Goal: Task Accomplishment & Management: Complete application form

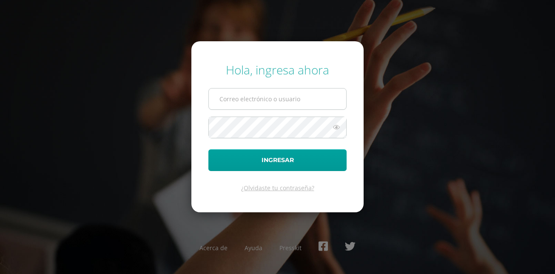
click at [251, 103] on input "text" at bounding box center [277, 98] width 137 height 21
type input "2020844"
click at [208, 149] on button "Ingresar" at bounding box center [277, 160] width 138 height 22
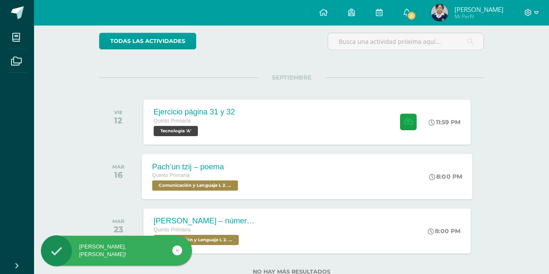
scroll to position [97, 0]
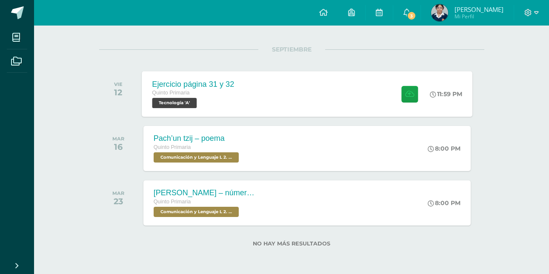
click at [244, 79] on div "Ejercicio página 31 y 32 Quinto Primaria Tecnología 'A'" at bounding box center [193, 94] width 102 height 46
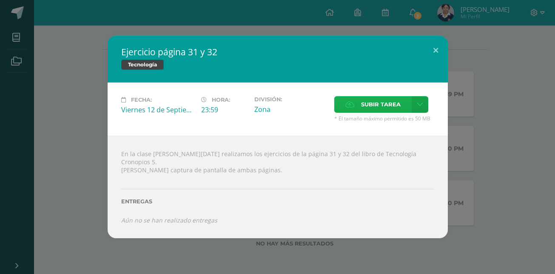
click at [348, 102] on label "Subir tarea" at bounding box center [372, 104] width 77 height 17
click at [0, 0] on input "Subir tarea" at bounding box center [0, 0] width 0 height 0
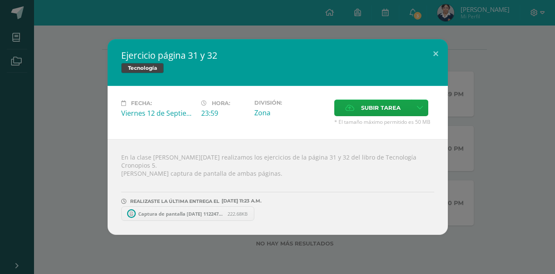
click at [153, 211] on span "Captura de pantalla [DATE] 112247.png" at bounding box center [181, 214] width 94 height 6
click at [370, 106] on span "Subir tarea" at bounding box center [381, 108] width 40 height 16
click at [0, 0] on input "Subir tarea" at bounding box center [0, 0] width 0 height 0
click at [436, 58] on button at bounding box center [436, 53] width 24 height 29
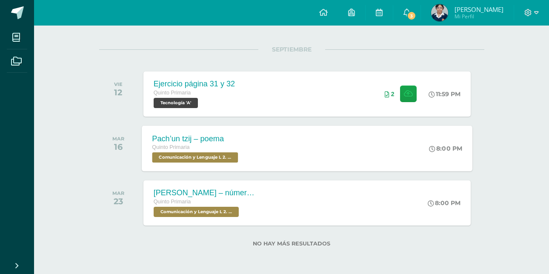
click at [287, 152] on div "Pach’un tzij – poema Quinto Primaria Comunicación y Lenguaje L 2. Segundo Idiom…" at bounding box center [307, 148] width 330 height 46
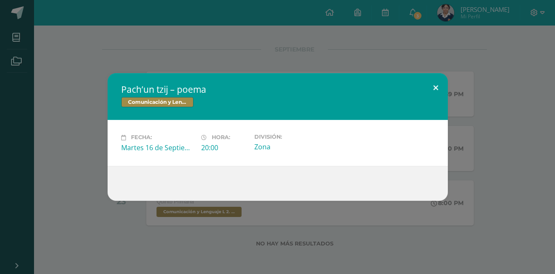
click at [429, 87] on button at bounding box center [436, 87] width 24 height 29
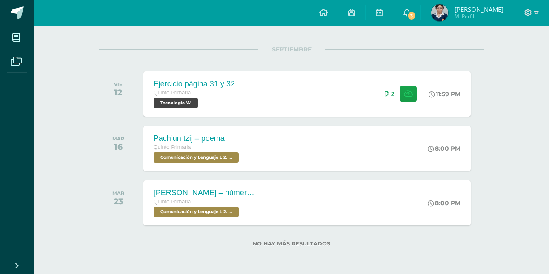
click at [201, 211] on span "Comunicación y Lenguaje L 2. Segundo Idioma 'A'" at bounding box center [196, 212] width 85 height 10
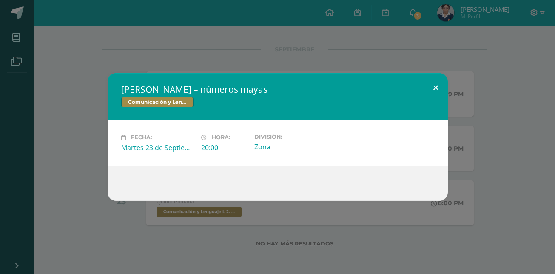
drag, startPoint x: 433, startPoint y: 85, endPoint x: 101, endPoint y: 77, distance: 331.8
click at [431, 85] on button at bounding box center [436, 87] width 24 height 29
